Goal: Task Accomplishment & Management: Manage account settings

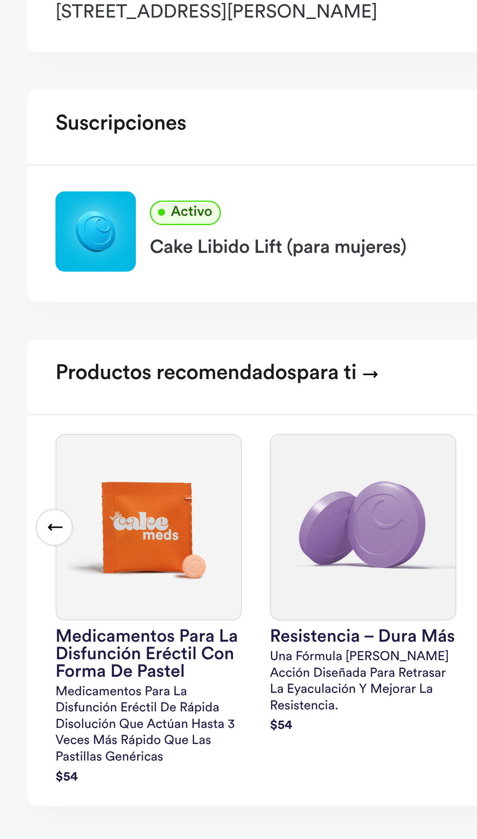
scroll to position [134, 0]
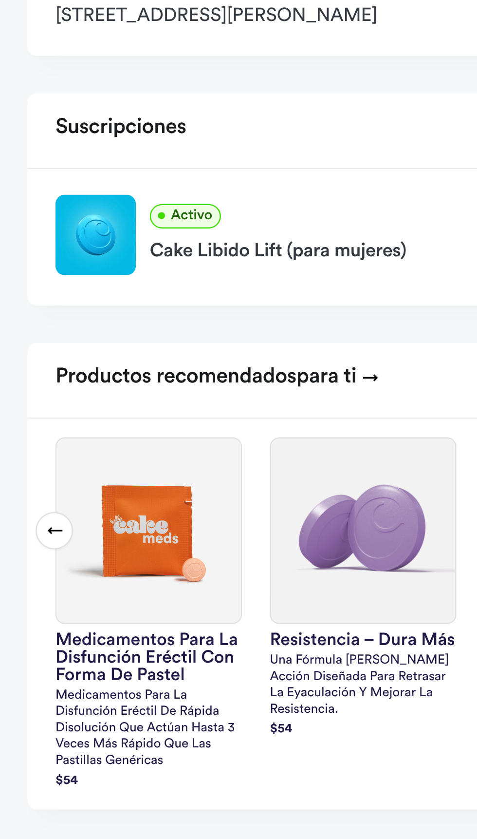
click at [118, 201] on font "Cake Libido Lift (para mujeres)" at bounding box center [116, 203] width 107 height 8
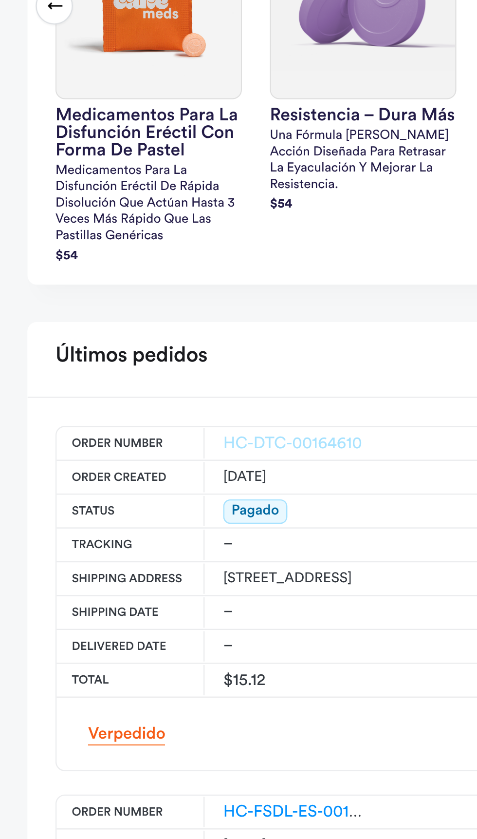
click at [128, 635] on font "HC-DTC-00164610" at bounding box center [123, 636] width 58 height 7
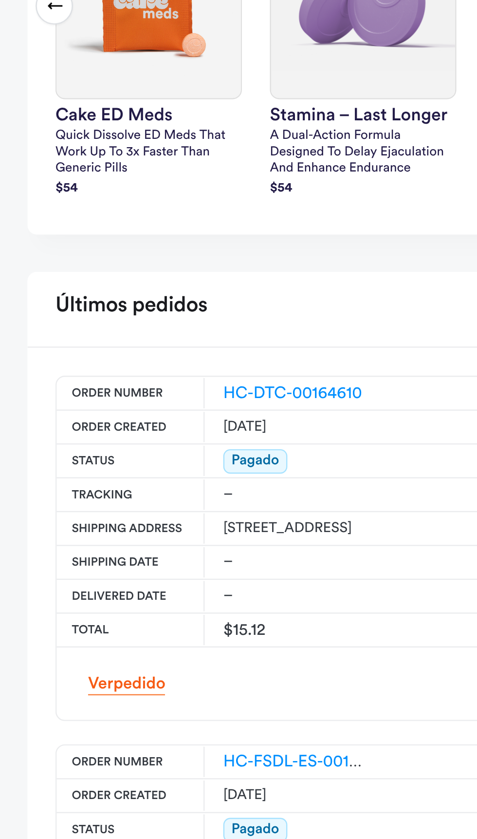
scroll to position [135, 0]
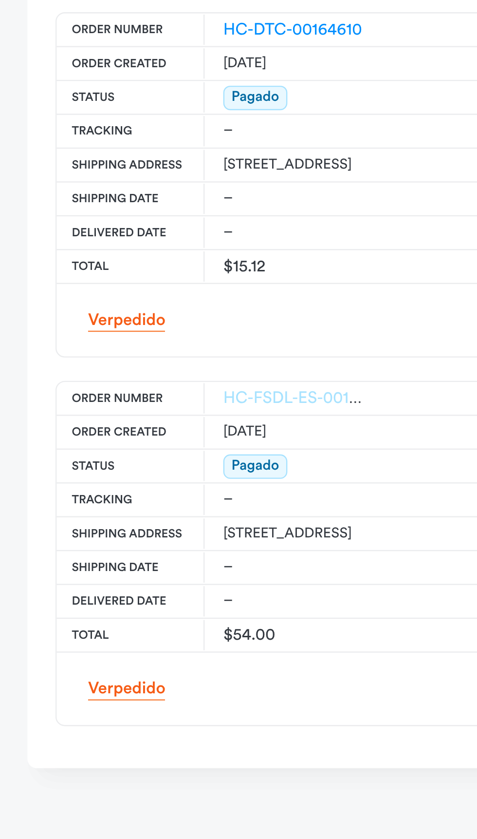
click at [125, 653] on font "HC-FSDL-ES-00164598" at bounding box center [130, 654] width 72 height 7
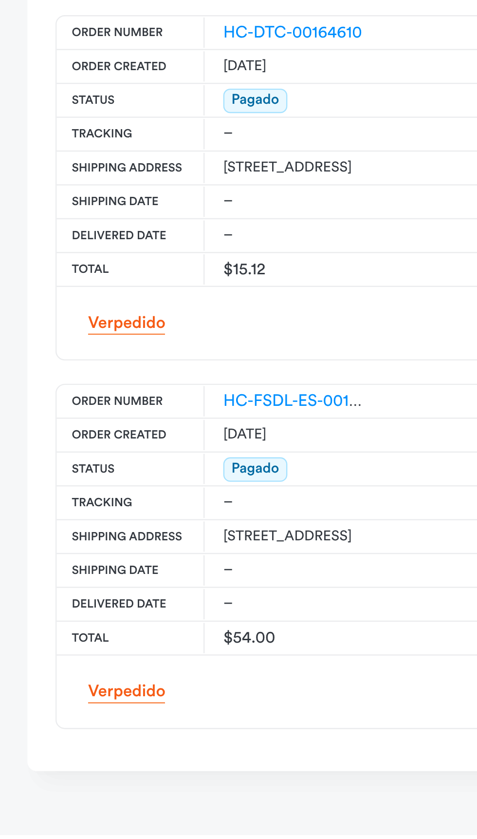
scroll to position [135, 0]
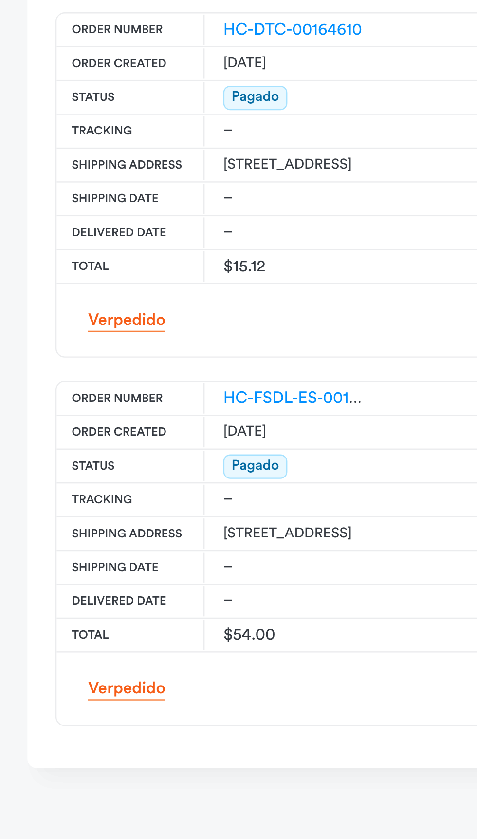
click at [113, 681] on font "Pagado" at bounding box center [107, 683] width 20 height 6
click at [114, 680] on font "Pagado" at bounding box center [107, 683] width 20 height 6
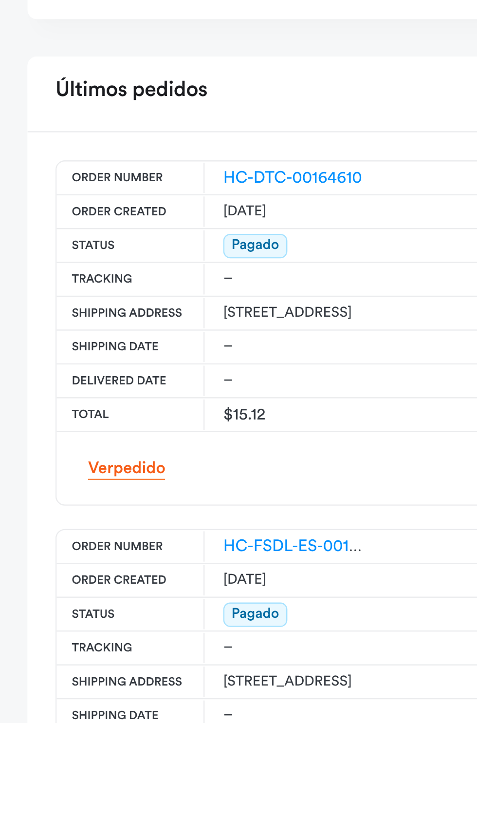
scroll to position [52, 0]
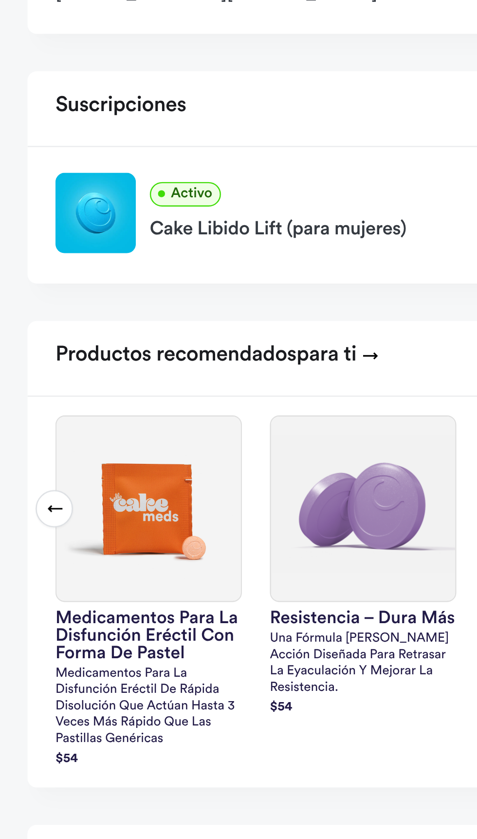
scroll to position [52, 0]
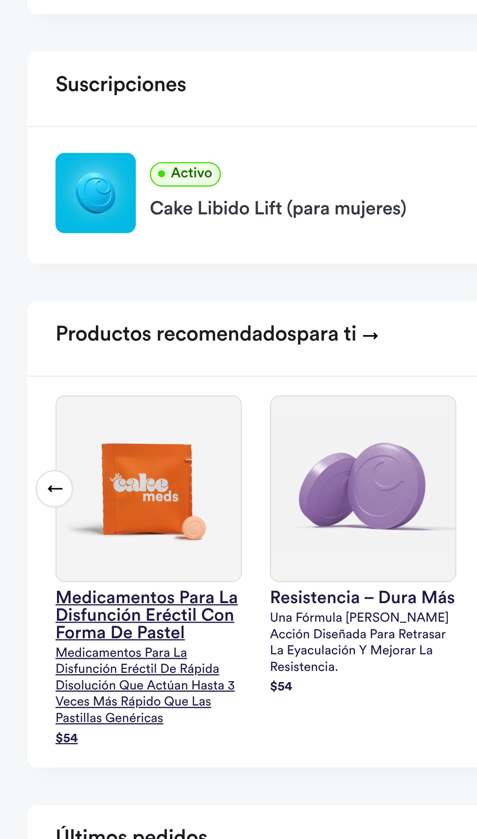
click at [85, 413] on img at bounding box center [62, 401] width 77 height 77
